Goal: Complete application form

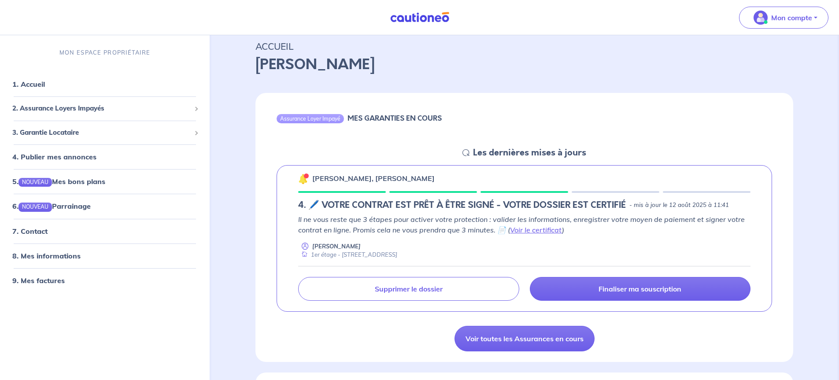
scroll to position [44, 0]
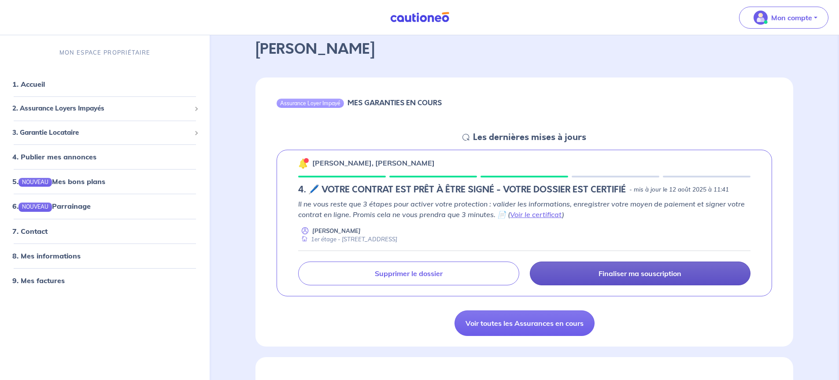
click at [605, 271] on p "Finaliser ma souscription" at bounding box center [640, 273] width 83 height 9
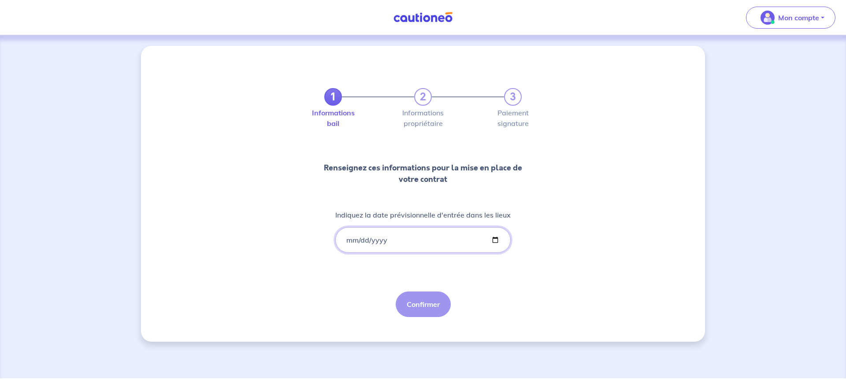
click at [494, 238] on input "Indiquez la date prévisionnelle d'entrée dans les lieux" at bounding box center [422, 240] width 175 height 26
type input "[DATE]"
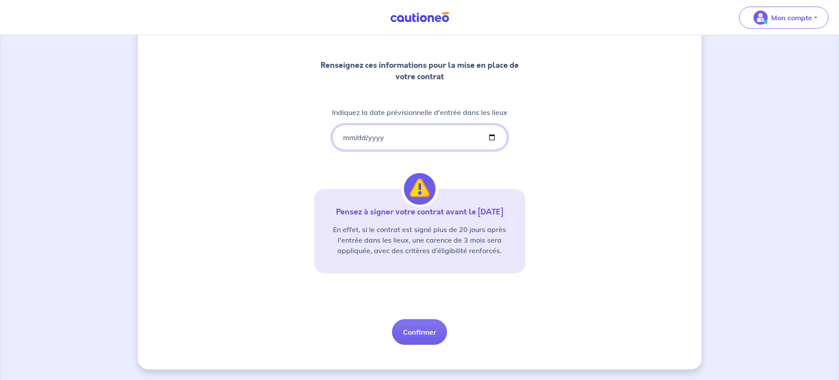
scroll to position [113, 0]
click at [418, 333] on button "Confirmer" at bounding box center [419, 332] width 55 height 26
select select "FR"
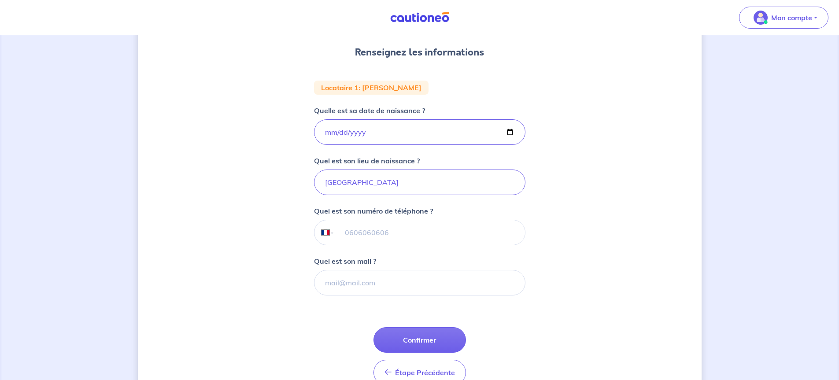
scroll to position [132, 0]
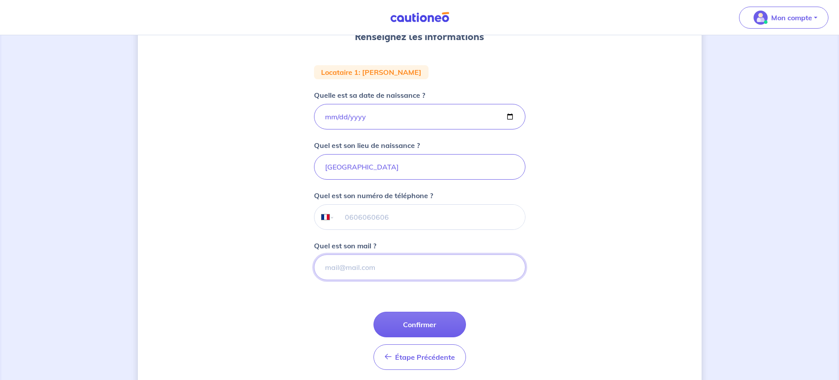
click at [351, 270] on input "Quel est son mail ?" at bounding box center [419, 268] width 211 height 26
type input "n"
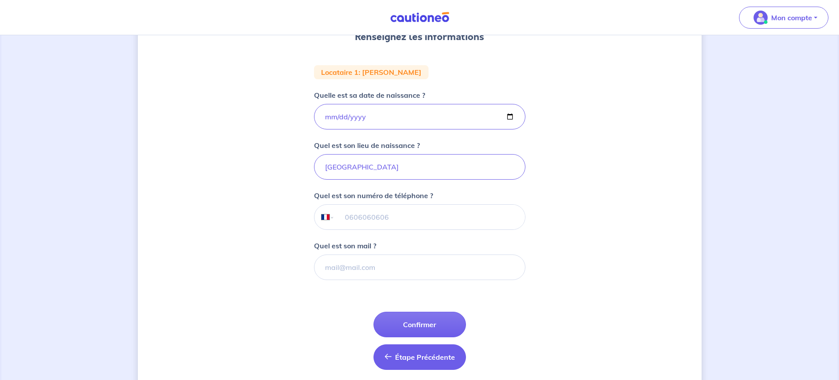
click at [416, 360] on span "Étape Précédente" at bounding box center [425, 357] width 60 height 9
